Goal: Entertainment & Leisure: Consume media (video, audio)

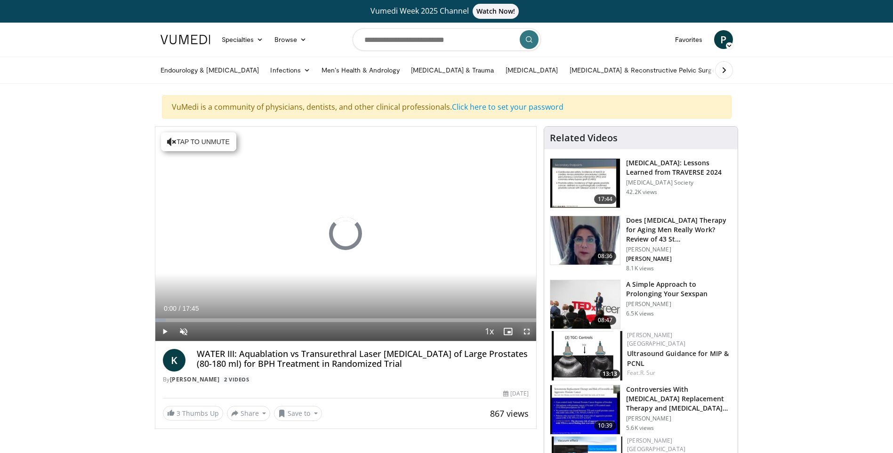
click at [528, 331] on span "Video Player" at bounding box center [526, 331] width 19 height 19
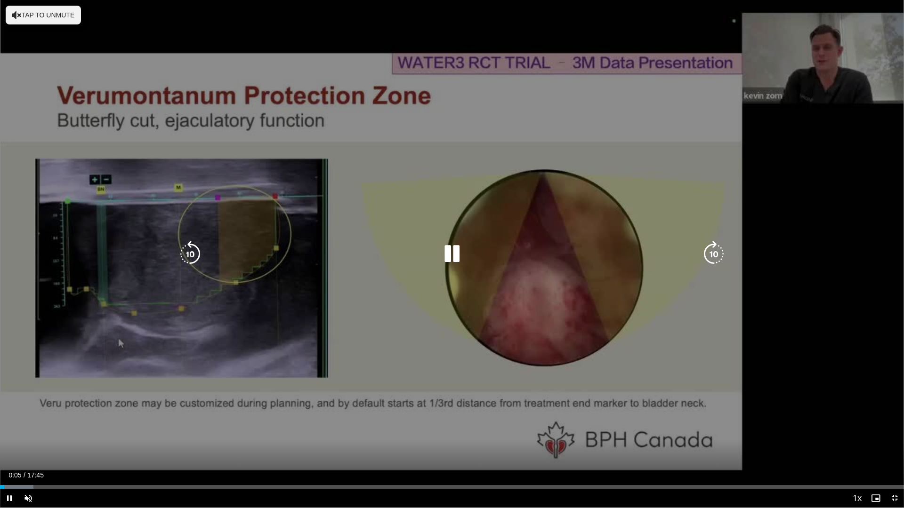
click at [36, 16] on button "Tap to unmute" at bounding box center [43, 15] width 75 height 19
click at [62, 20] on div "10 seconds Tap to unmute" at bounding box center [452, 254] width 904 height 508
click at [449, 255] on icon "Video Player" at bounding box center [452, 254] width 26 height 26
click at [188, 251] on icon "Video Player" at bounding box center [190, 254] width 26 height 26
click at [189, 254] on icon "Video Player" at bounding box center [190, 254] width 26 height 26
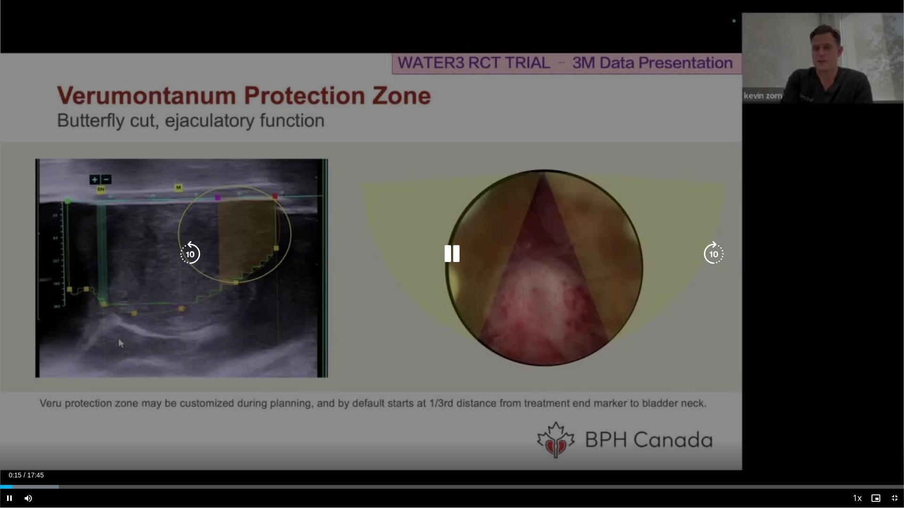
click at [197, 253] on icon "Video Player" at bounding box center [190, 254] width 26 height 26
click at [192, 255] on icon "Video Player" at bounding box center [190, 254] width 26 height 26
click at [456, 256] on icon "Video Player" at bounding box center [452, 254] width 26 height 26
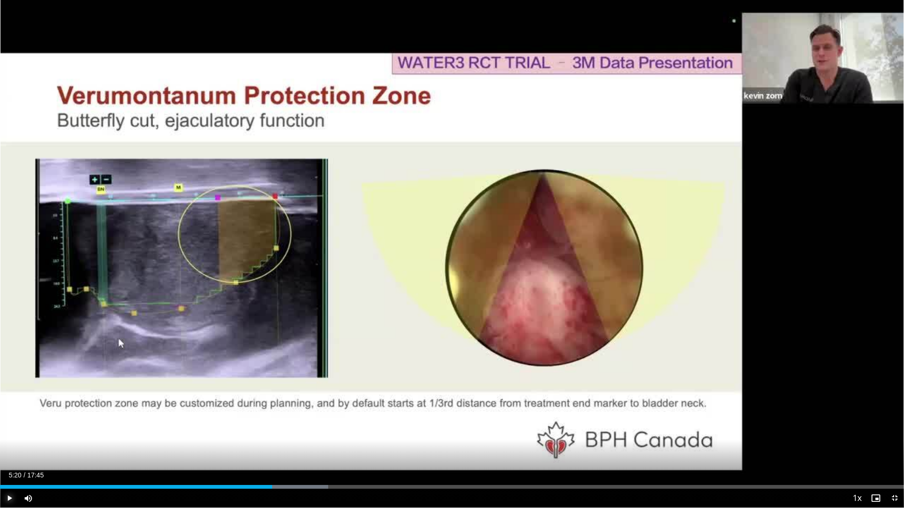
click at [9, 452] on span "Video Player" at bounding box center [9, 498] width 19 height 19
